Goal: Information Seeking & Learning: Learn about a topic

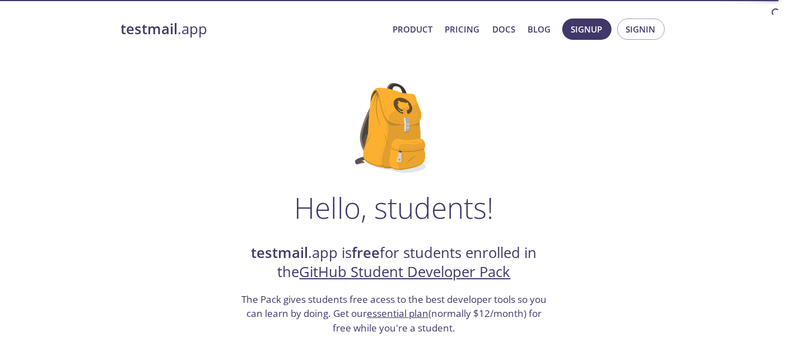
click at [183, 26] on link "testmail .app" at bounding box center [252, 29] width 263 height 19
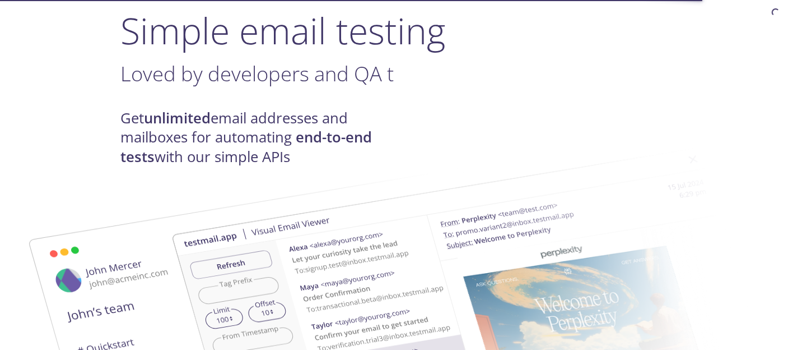
scroll to position [112, 0]
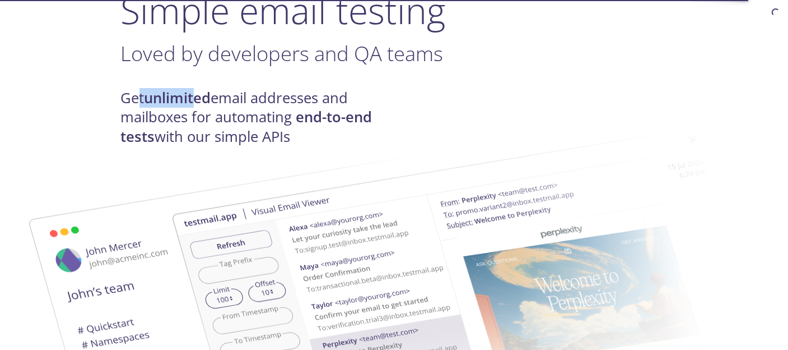
drag, startPoint x: 136, startPoint y: 94, endPoint x: 199, endPoint y: 94, distance: 63.9
click at [198, 94] on h4 "Get unlimited email addresses and mailboxes for automating end-to-end tests wit…" at bounding box center [257, 118] width 273 height 58
click at [202, 93] on strong "unlimited" at bounding box center [178, 98] width 67 height 20
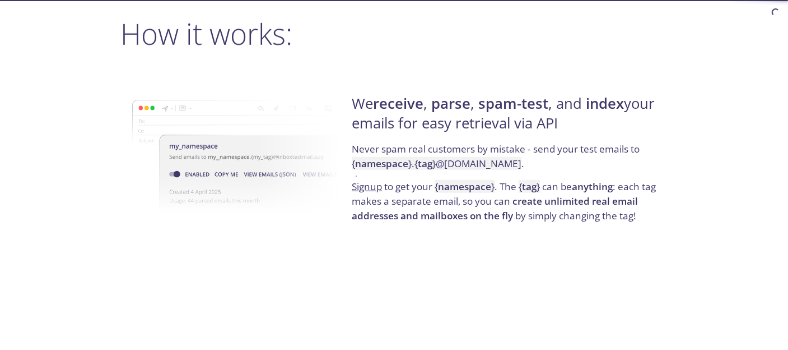
scroll to position [840, 0]
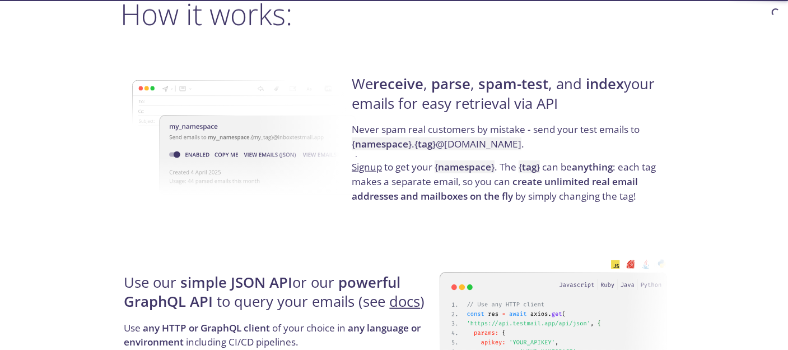
drag, startPoint x: 383, startPoint y: 77, endPoint x: 559, endPoint y: 110, distance: 178.5
click at [559, 110] on h4 "We receive , parse , spam-test , and index your emails for easy retrieval via A…" at bounding box center [508, 99] width 312 height 48
click at [548, 104] on h4 "We receive , parse , spam-test , and index your emails for easy retrieval via A…" at bounding box center [508, 99] width 312 height 48
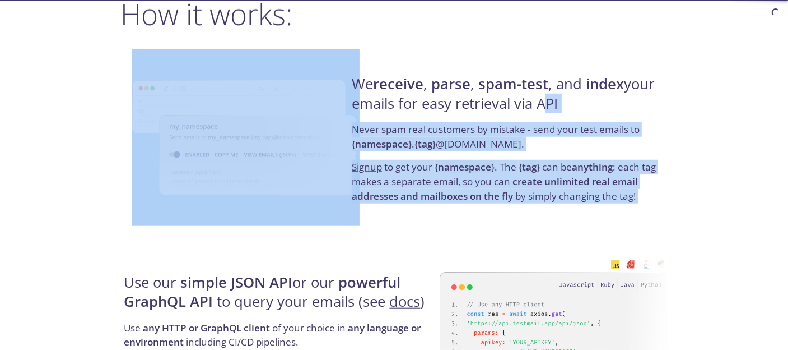
drag, startPoint x: 548, startPoint y: 104, endPoint x: 340, endPoint y: 72, distance: 211.0
click at [340, 72] on div "We receive , parse , spam-test , and index your emails for easy retrieval via A…" at bounding box center [394, 139] width 547 height 180
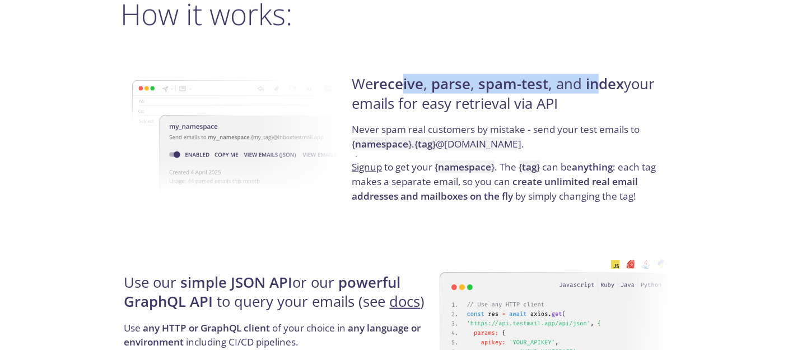
drag, startPoint x: 406, startPoint y: 67, endPoint x: 601, endPoint y: 75, distance: 194.6
click at [601, 75] on div "We receive , parse , spam-test , and index your emails for easy retrieval via A…" at bounding box center [508, 139] width 319 height 180
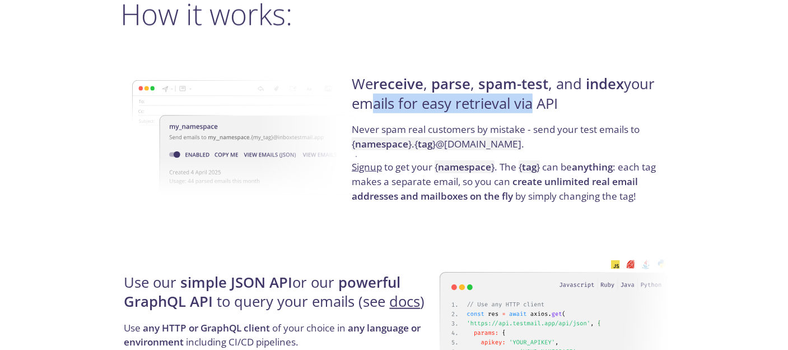
drag, startPoint x: 357, startPoint y: 100, endPoint x: 556, endPoint y: 100, distance: 198.9
click at [551, 100] on h4 "We receive , parse , spam-test , and index your emails for easy retrieval via A…" at bounding box center [508, 99] width 312 height 48
click at [556, 100] on h4 "We receive , parse , spam-test , and index your emails for easy retrieval via A…" at bounding box center [508, 99] width 312 height 48
drag, startPoint x: 556, startPoint y: 100, endPoint x: 394, endPoint y: 105, distance: 161.5
click at [394, 105] on h4 "We receive , parse , spam-test , and index your emails for easy retrieval via A…" at bounding box center [508, 99] width 312 height 48
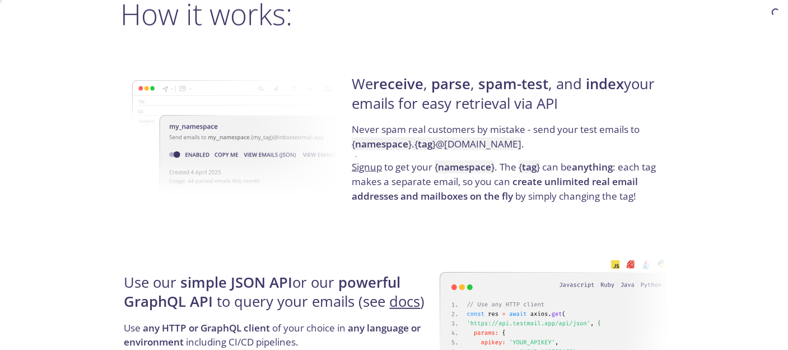
click at [394, 105] on h4 "We receive , parse , spam-test , and index your emails for easy retrieval via A…" at bounding box center [508, 99] width 312 height 48
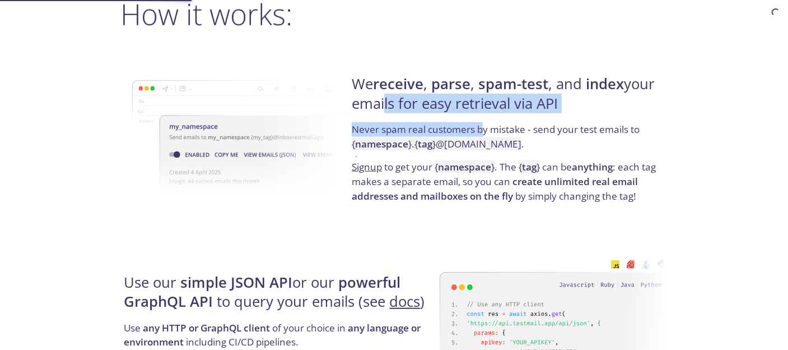
drag, startPoint x: 381, startPoint y: 120, endPoint x: 481, endPoint y: 124, distance: 100.4
click at [481, 124] on div "We receive , parse , spam-test , and index your emails for easy retrieval via A…" at bounding box center [508, 139] width 319 height 180
click at [481, 124] on p "Never spam real customers by mistake - send your test emails to { namespace } .…" at bounding box center [508, 141] width 312 height 38
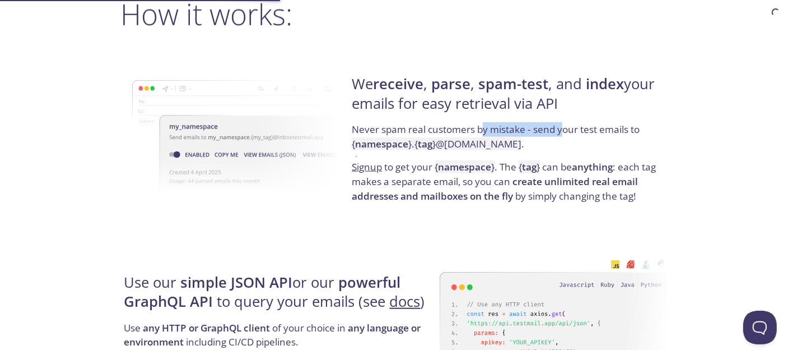
drag, startPoint x: 485, startPoint y: 123, endPoint x: 598, endPoint y: 125, distance: 112.6
click at [592, 125] on p "Never spam real customers by mistake - send your test emails to { namespace } .…" at bounding box center [508, 141] width 312 height 38
click at [605, 125] on p "Never spam real customers by mistake - send your test emails to { namespace } .…" at bounding box center [508, 141] width 312 height 38
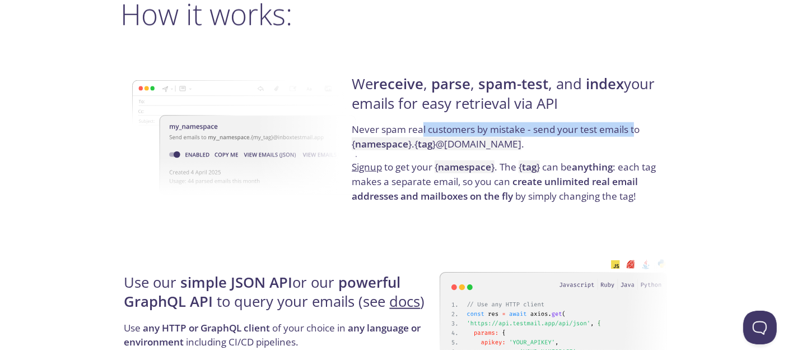
drag, startPoint x: 637, startPoint y: 129, endPoint x: 433, endPoint y: 131, distance: 204.0
click at [431, 131] on p "Never spam real customers by mistake - send your test emails to { namespace } .…" at bounding box center [508, 141] width 312 height 38
click at [587, 130] on p "Never spam real customers by mistake - send your test emails to { namespace } .…" at bounding box center [508, 141] width 312 height 38
drag, startPoint x: 572, startPoint y: 126, endPoint x: 501, endPoint y: 123, distance: 70.7
click at [503, 123] on p "Never spam real customers by mistake - send your test emails to { namespace } .…" at bounding box center [508, 141] width 312 height 38
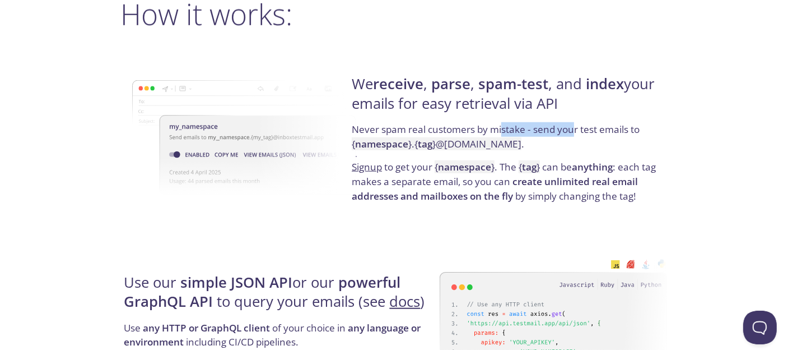
click at [501, 123] on p "Never spam real customers by mistake - send your test emails to { namespace } .…" at bounding box center [508, 141] width 312 height 38
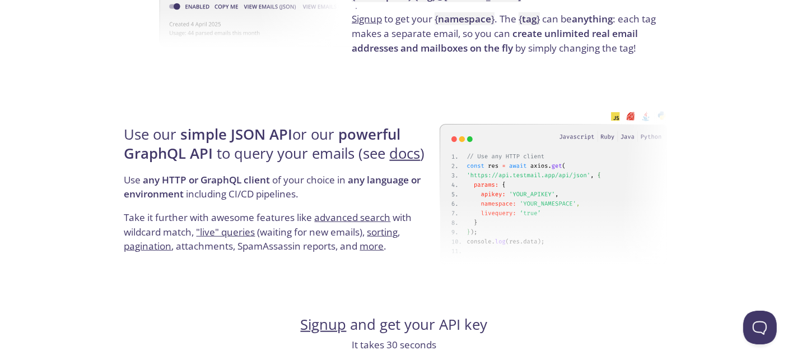
scroll to position [1009, 0]
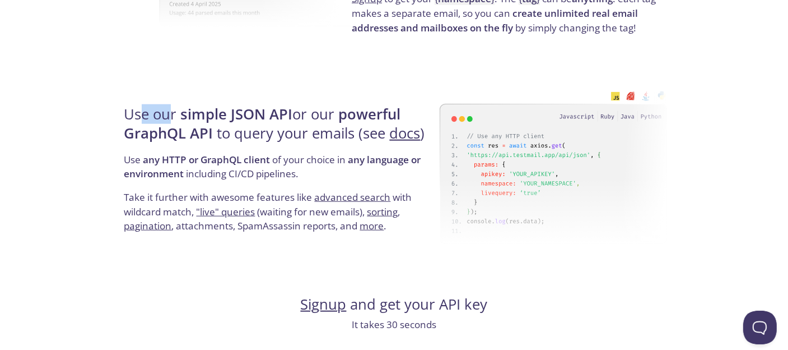
drag, startPoint x: 141, startPoint y: 120, endPoint x: 184, endPoint y: 114, distance: 43.7
click at [178, 115] on h4 "Use our simple JSON API or our powerful GraphQL API to query your emails (see d…" at bounding box center [280, 129] width 312 height 48
click at [185, 113] on strong "simple JSON API" at bounding box center [237, 114] width 112 height 20
